Goal: Task Accomplishment & Management: Manage account settings

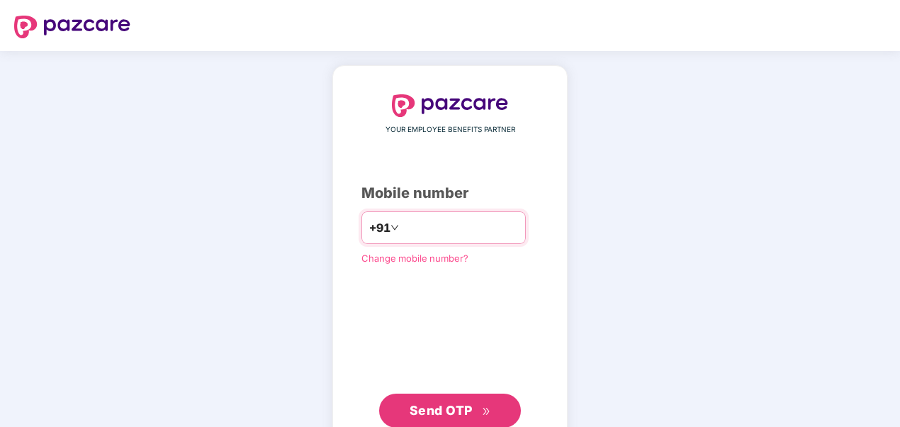
click at [406, 228] on input "number" at bounding box center [460, 227] width 116 height 23
click at [457, 411] on span "Send OTP" at bounding box center [441, 410] width 63 height 15
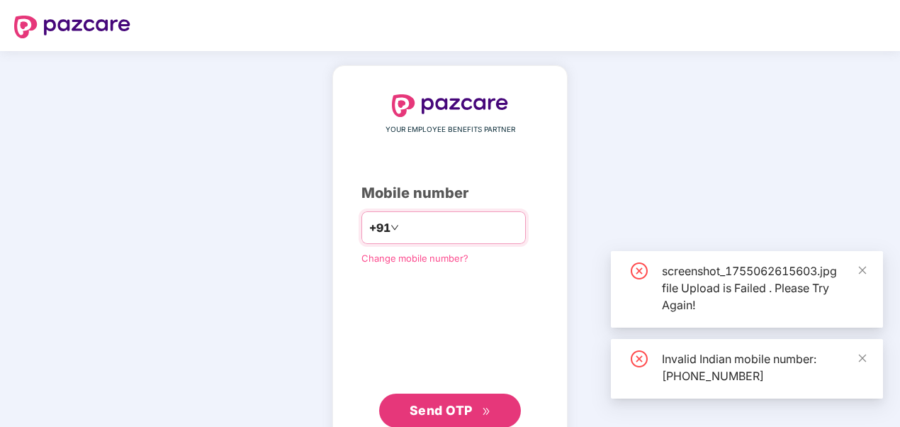
click at [402, 223] on input "**********" at bounding box center [460, 227] width 116 height 23
type input "**********"
click at [470, 408] on span "Send OTP" at bounding box center [441, 410] width 63 height 15
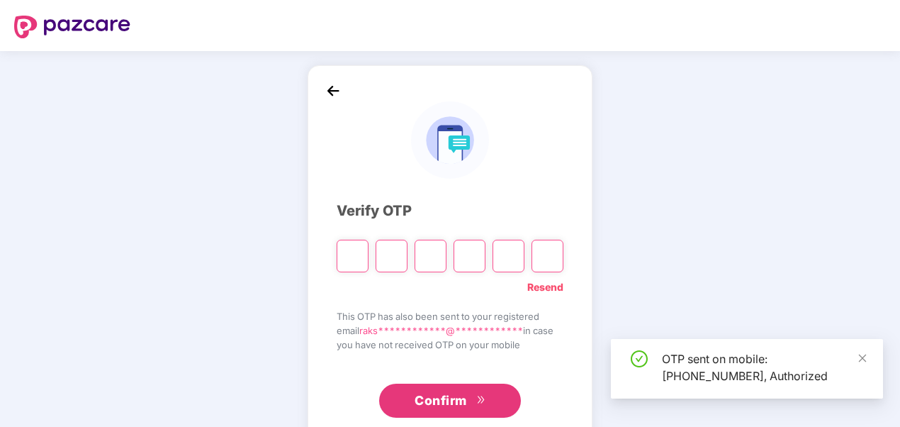
click at [348, 252] on input "Please enter verification code. Digit 1" at bounding box center [353, 256] width 32 height 33
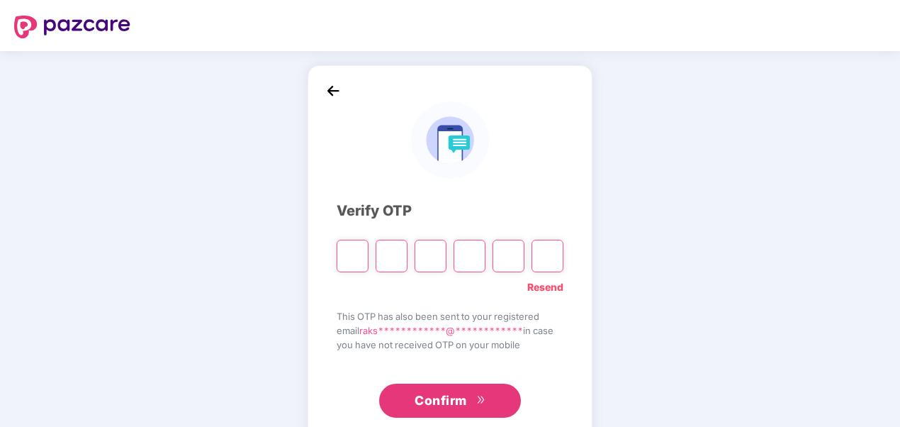
type input "*"
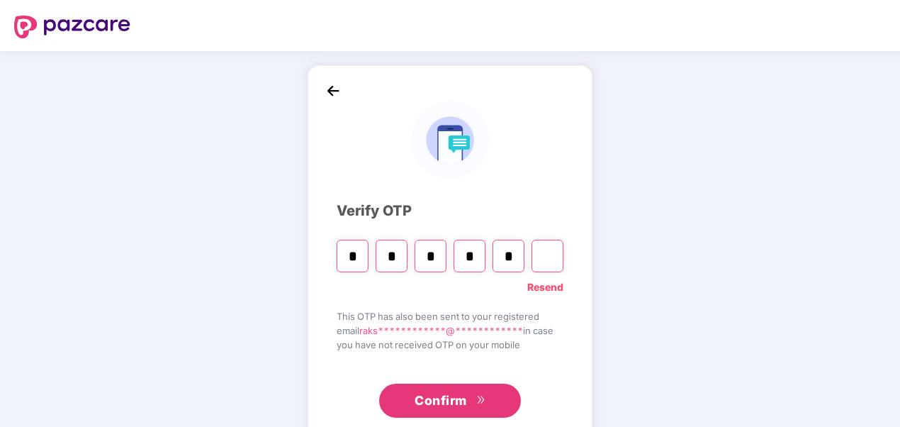
type input "*"
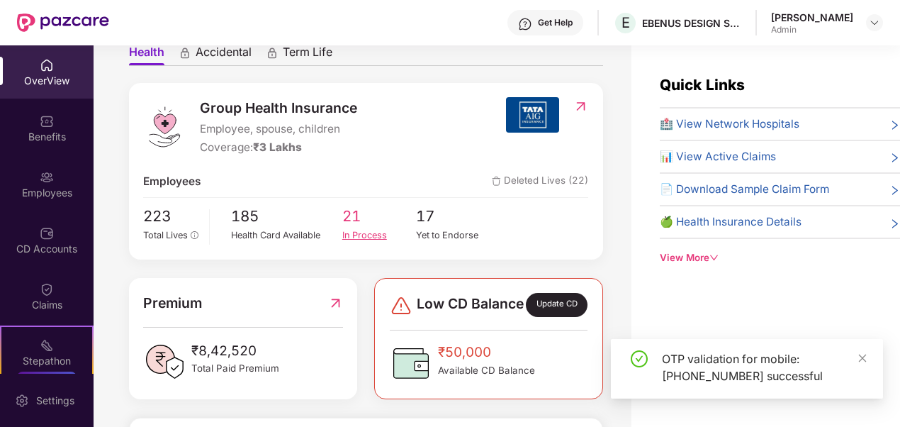
scroll to position [71, 0]
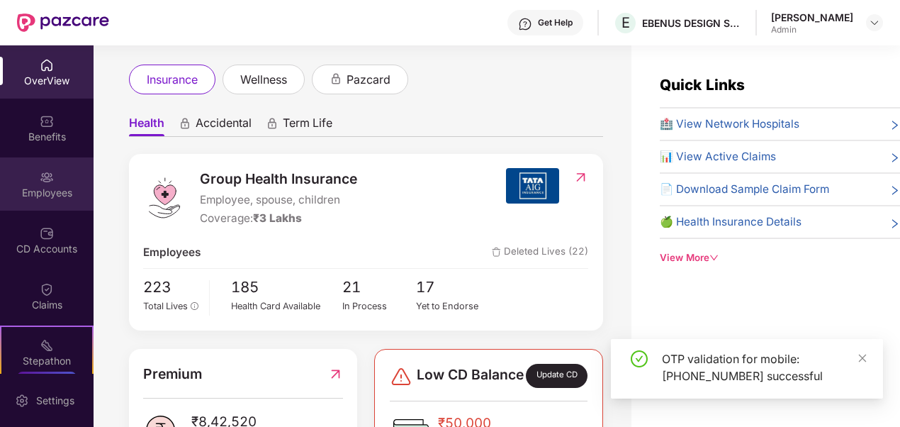
click at [61, 184] on div "Employees" at bounding box center [47, 183] width 94 height 53
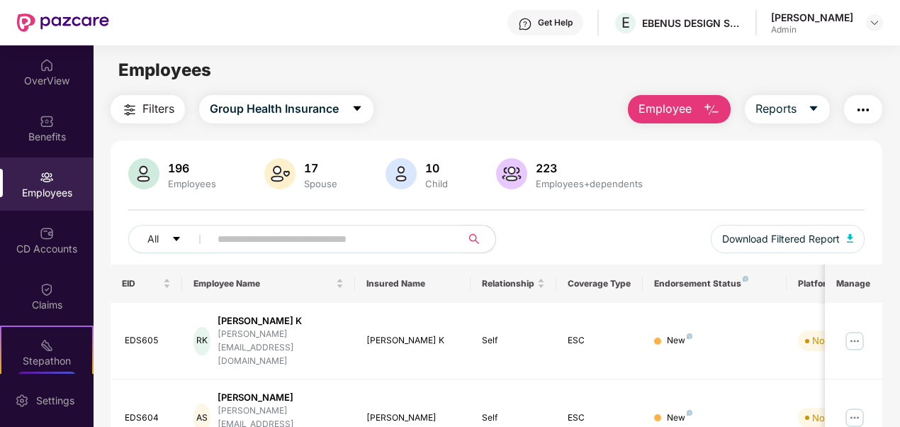
click at [361, 242] on input "text" at bounding box center [330, 238] width 225 height 21
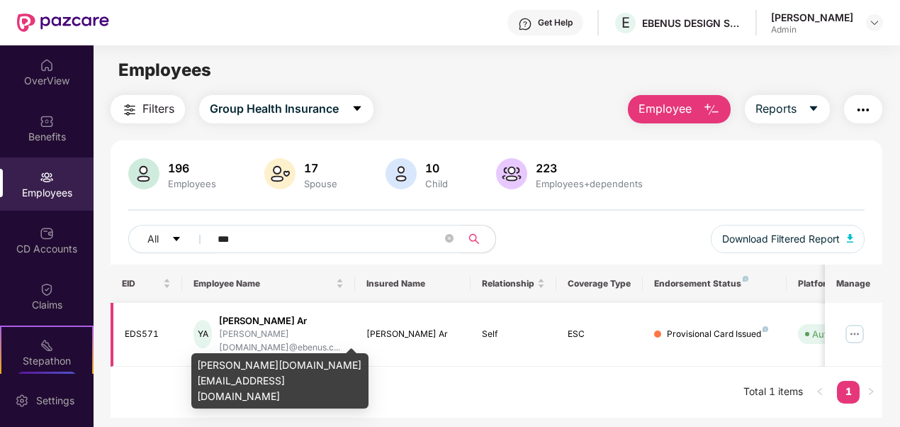
type input "***"
drag, startPoint x: 233, startPoint y: 330, endPoint x: 366, endPoint y: 349, distance: 134.7
click at [366, 349] on tr "EDS571 YA Yashaswini Ar yashaswini.ar@ebenus.c... Yashaswini Ar Self ESC Provis…" at bounding box center [572, 335] width 922 height 64
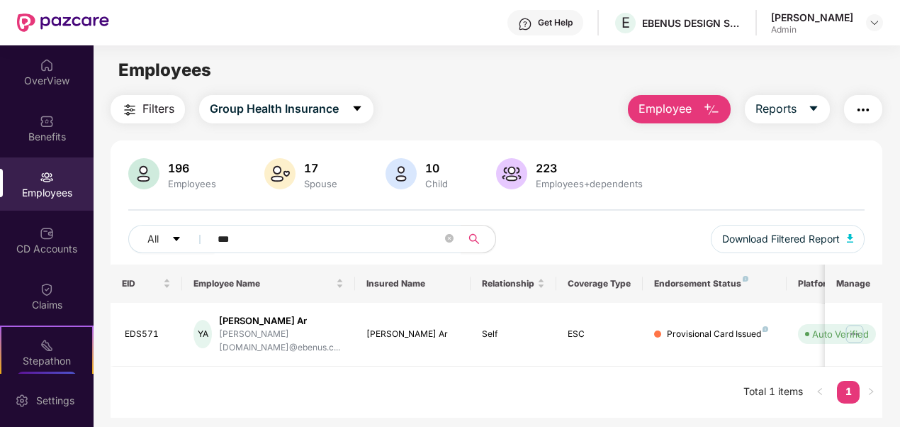
drag, startPoint x: 366, startPoint y: 349, endPoint x: 434, endPoint y: 384, distance: 76.4
click at [406, 383] on div "EID Employee Name Insured Name Relationship Coverage Type Endorsement Status Pl…" at bounding box center [497, 340] width 773 height 153
click at [271, 316] on div "[PERSON_NAME] Ar" at bounding box center [281, 320] width 125 height 13
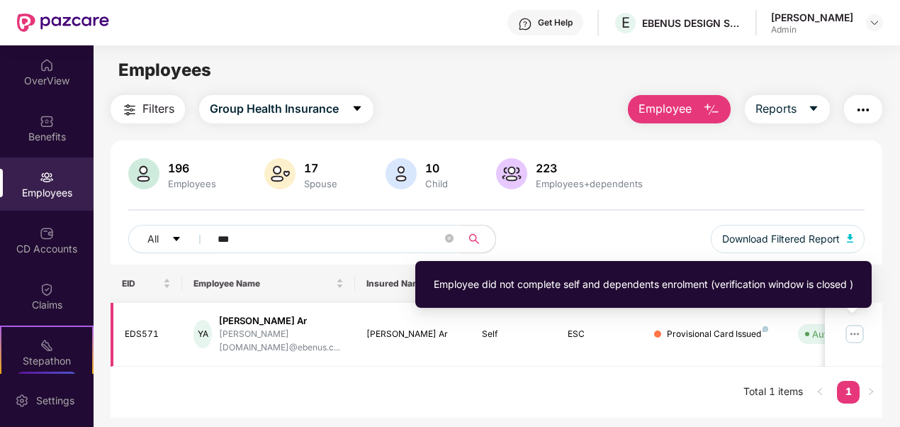
click at [815, 330] on div "Auto Verified" at bounding box center [841, 334] width 57 height 14
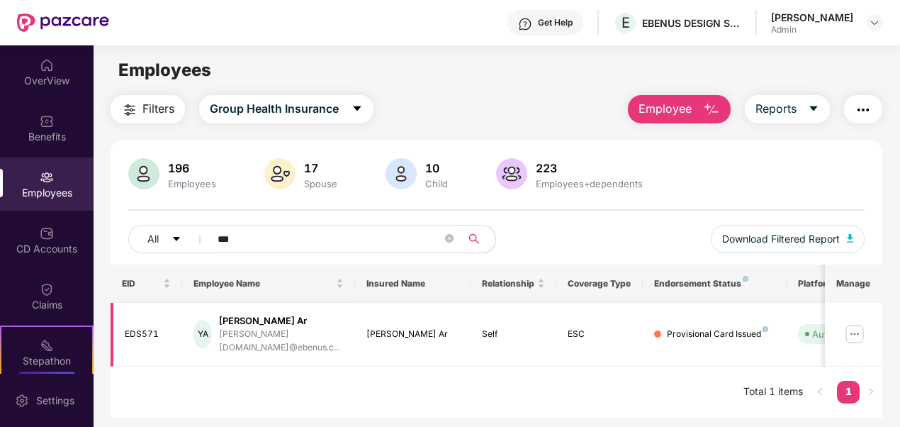
click at [858, 326] on img at bounding box center [855, 334] width 23 height 23
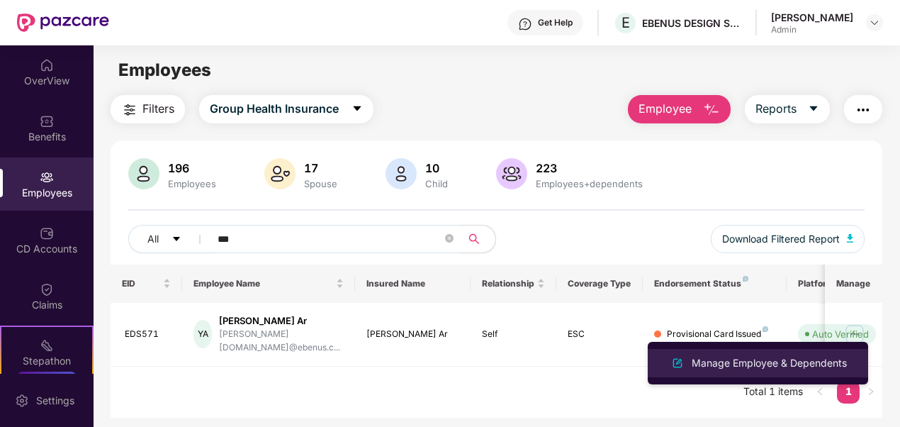
click at [720, 357] on div "Manage Employee & Dependents" at bounding box center [769, 363] width 161 height 16
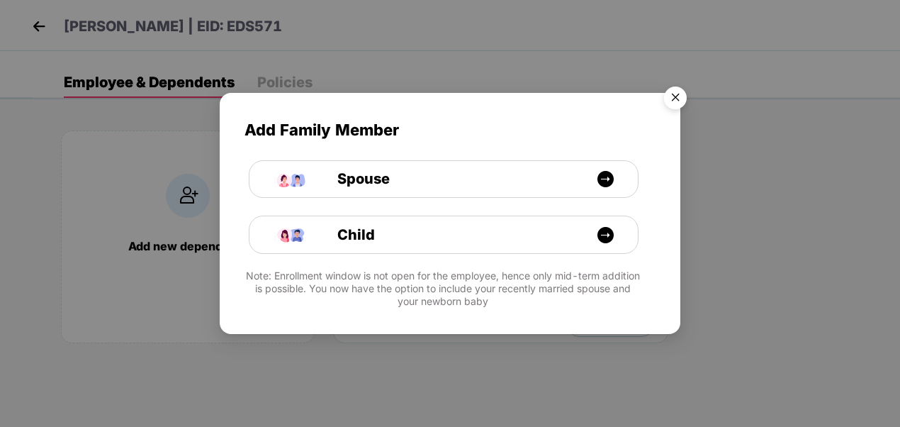
click at [675, 95] on img "Close" at bounding box center [676, 100] width 40 height 40
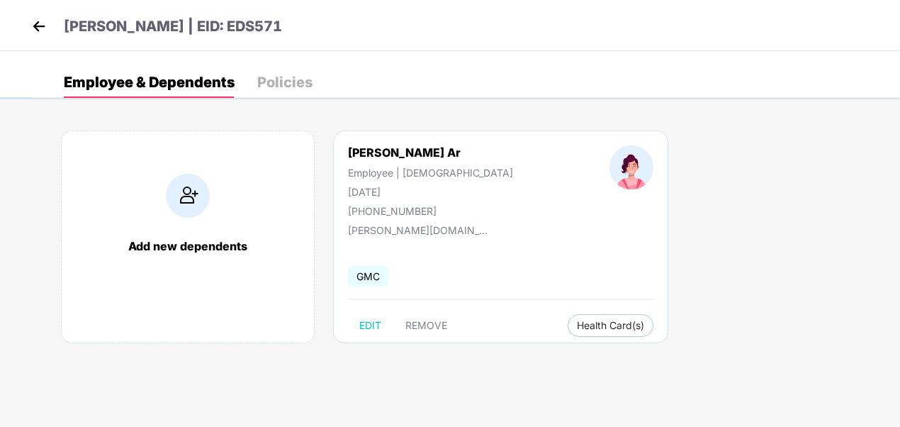
click at [537, 339] on div "Yashaswini Ar Employee | Female 05 Apr 1999 +919629165952 yashaswini.ar@ebenus.…" at bounding box center [500, 236] width 335 height 213
click at [568, 332] on button "Health Card(s)" at bounding box center [611, 325] width 86 height 23
click at [577, 322] on span "Health Card(s)" at bounding box center [610, 325] width 67 height 7
click at [620, 353] on img at bounding box center [615, 354] width 14 height 14
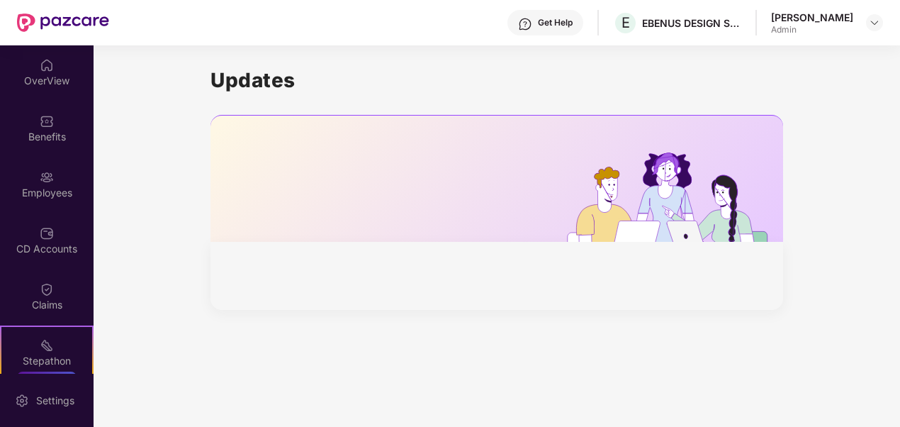
click at [812, 21] on div "[PERSON_NAME]" at bounding box center [812, 17] width 82 height 13
click at [50, 68] on img at bounding box center [47, 65] width 14 height 14
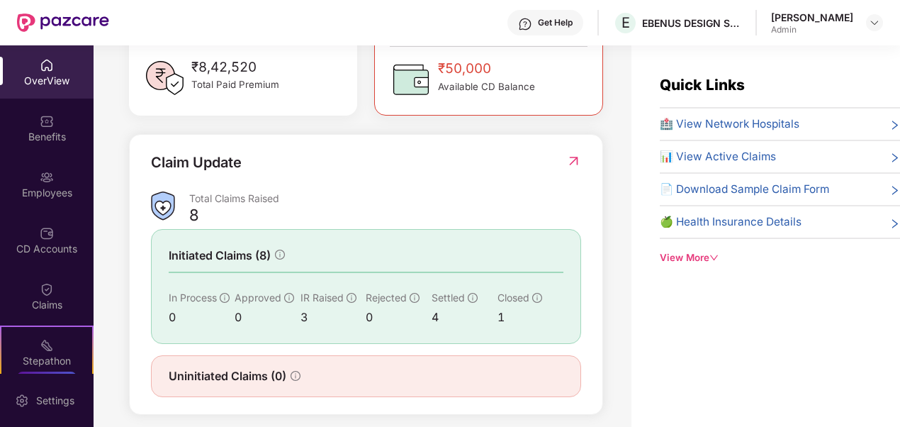
scroll to position [142, 0]
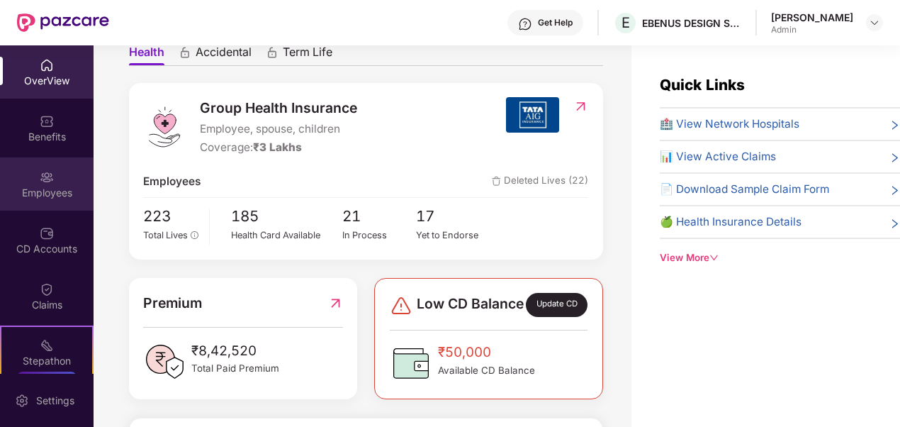
click at [50, 188] on div "Employees" at bounding box center [47, 193] width 94 height 14
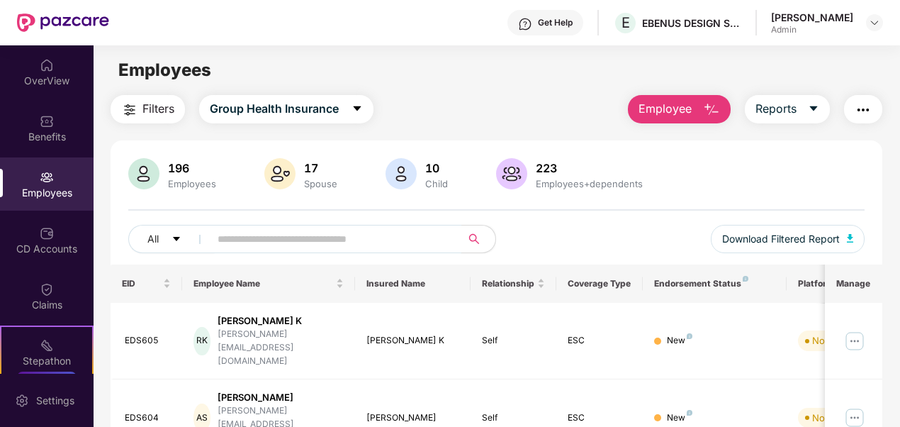
click at [299, 242] on input "text" at bounding box center [330, 238] width 225 height 21
type input "***"
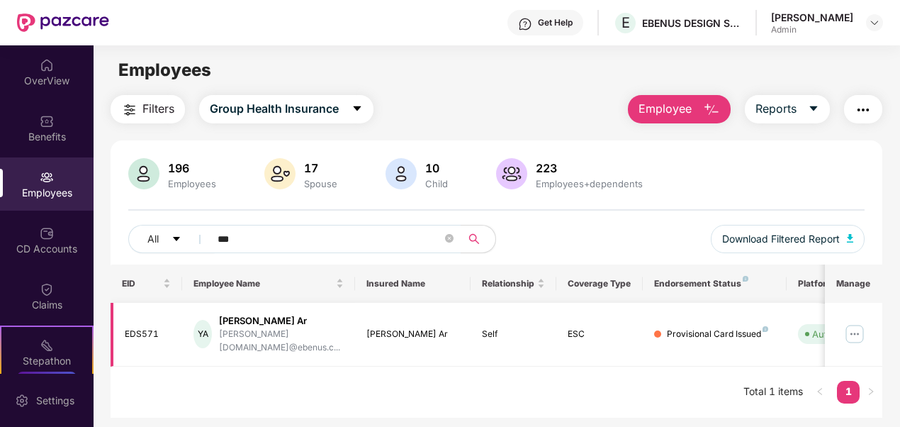
click at [857, 328] on img at bounding box center [855, 334] width 23 height 23
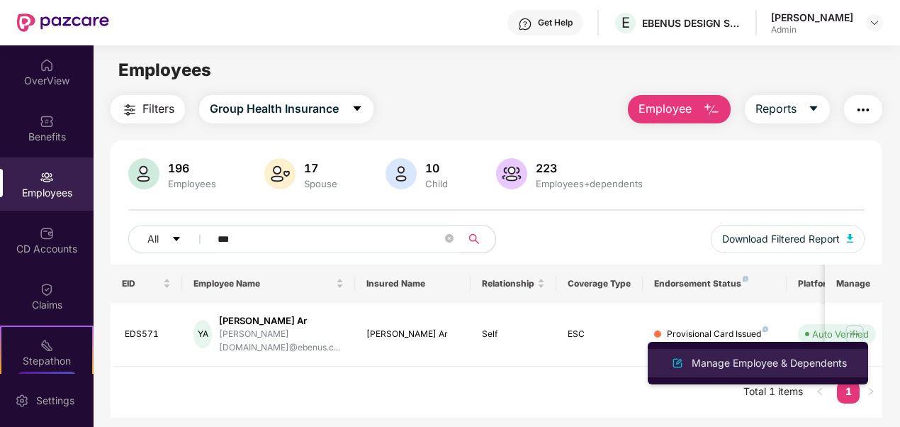
click at [754, 361] on div "Manage Employee & Dependents" at bounding box center [769, 363] width 161 height 16
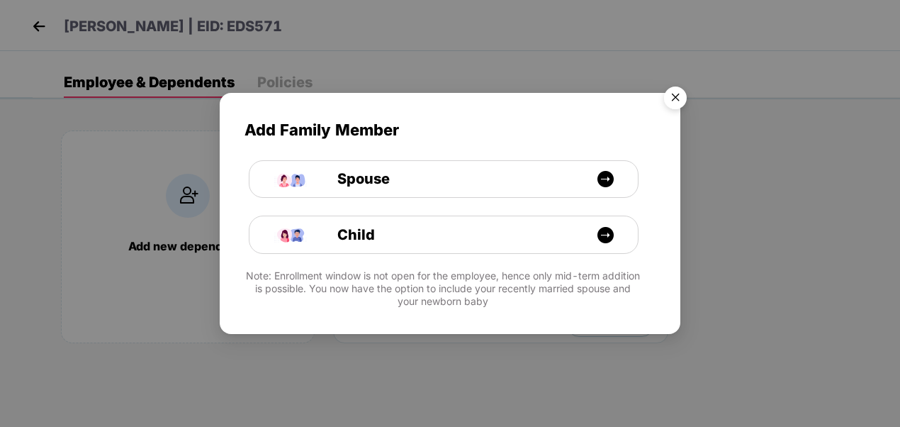
click at [678, 96] on img "Close" at bounding box center [676, 100] width 40 height 40
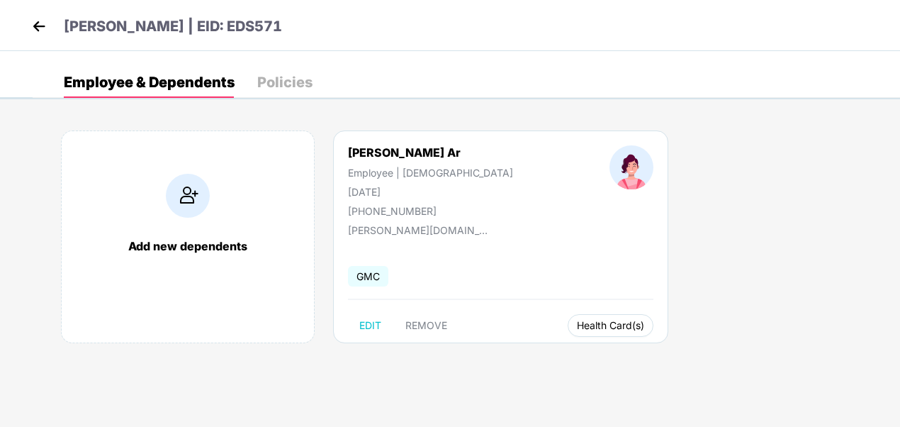
click at [577, 325] on span "Health Card(s)" at bounding box center [610, 325] width 67 height 7
click at [615, 354] on img at bounding box center [615, 354] width 14 height 14
